Goal: Information Seeking & Learning: Learn about a topic

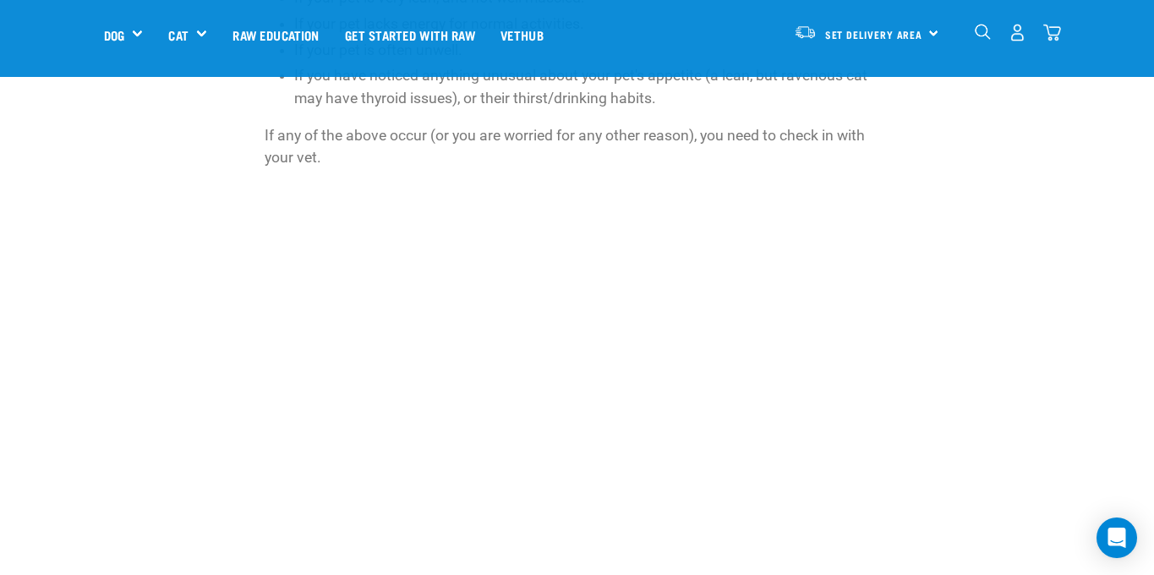
scroll to position [2965, 0]
